Goal: Transaction & Acquisition: Purchase product/service

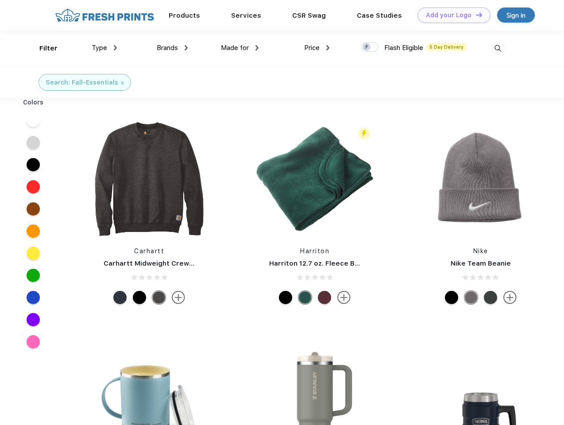
click at [451, 15] on link "Add your Logo Design Tool" at bounding box center [454, 15] width 73 height 15
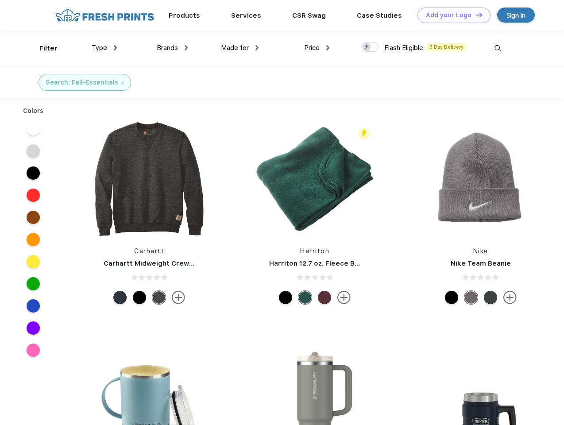
click at [0, 0] on div "Design Tool" at bounding box center [0, 0] width 0 height 0
click at [475, 15] on link "Add your Logo Design Tool" at bounding box center [454, 15] width 73 height 15
click at [43, 48] on div "Filter" at bounding box center [48, 48] width 18 height 10
click at [104, 48] on span "Type" at bounding box center [99, 48] width 15 height 8
click at [172, 48] on span "Brands" at bounding box center [167, 48] width 21 height 8
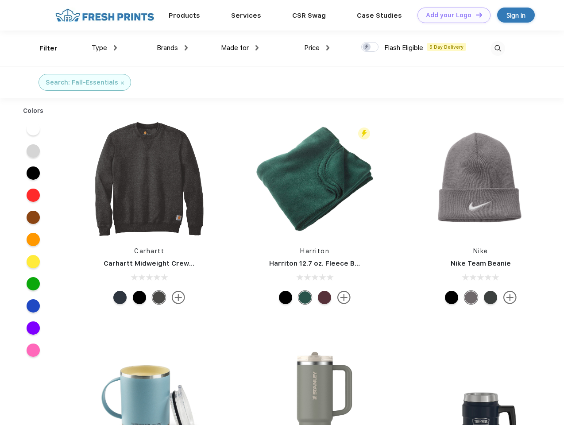
click at [240, 48] on span "Made for" at bounding box center [235, 48] width 28 height 8
click at [317, 48] on span "Price" at bounding box center [311, 48] width 15 height 8
click at [370, 47] on div at bounding box center [369, 47] width 17 height 10
click at [367, 47] on input "checkbox" at bounding box center [364, 45] width 6 height 6
click at [498, 48] on img at bounding box center [498, 48] width 15 height 15
